Goal: Task Accomplishment & Management: Manage account settings

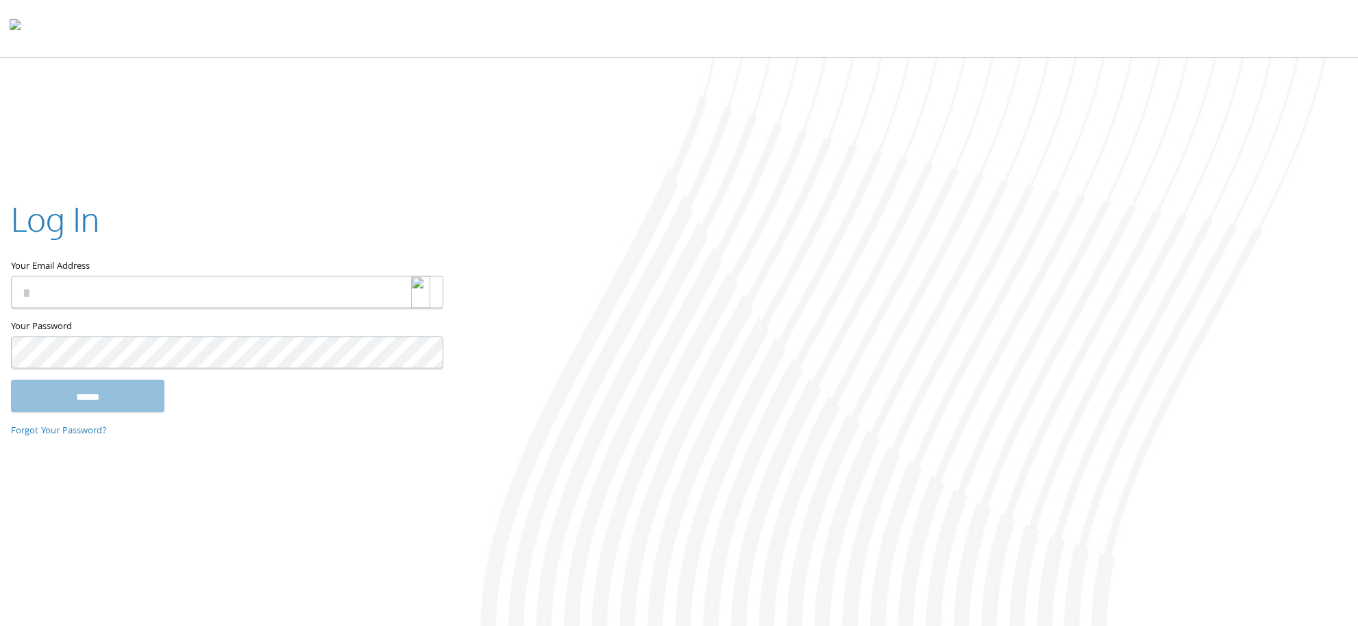
click at [439, 288] on div at bounding box center [427, 291] width 32 height 32
type input "**********"
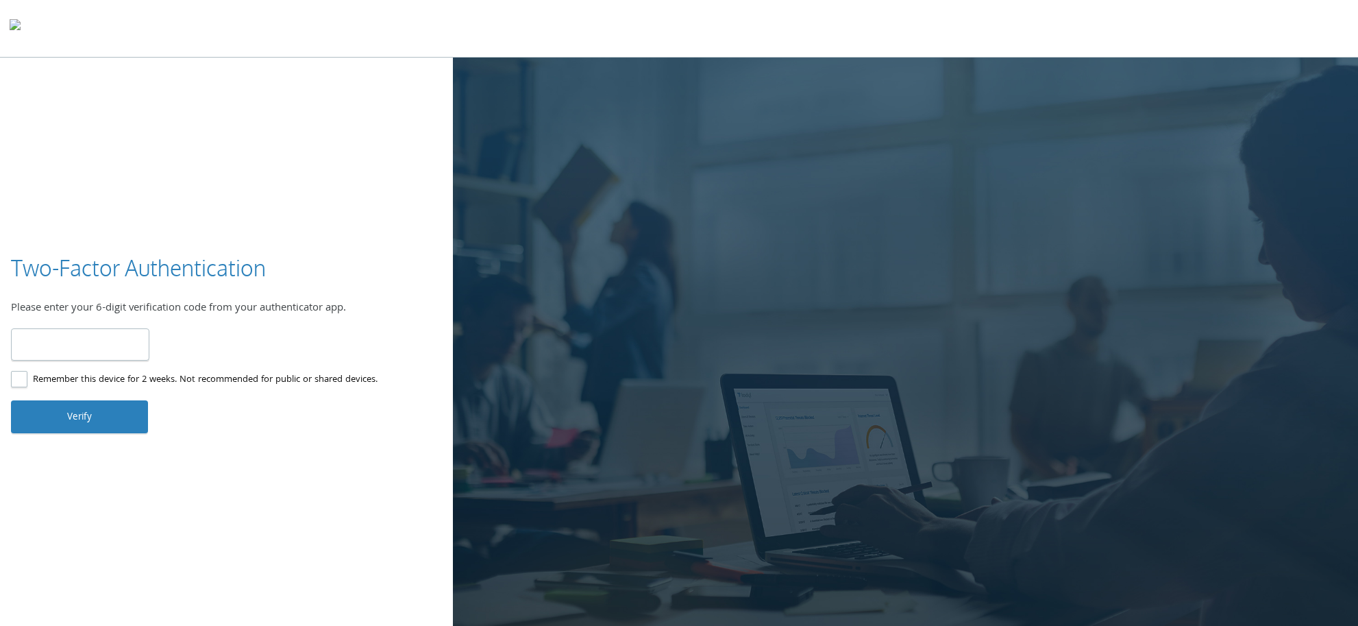
type input "******"
